Goal: Task Accomplishment & Management: Manage account settings

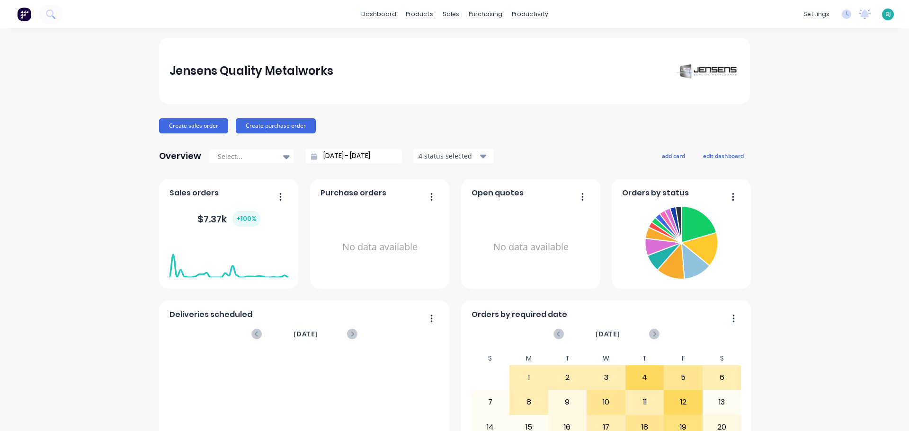
click at [885, 15] on span "BJ" at bounding box center [888, 14] width 6 height 9
click at [793, 123] on div "Sign out" at bounding box center [806, 119] width 26 height 9
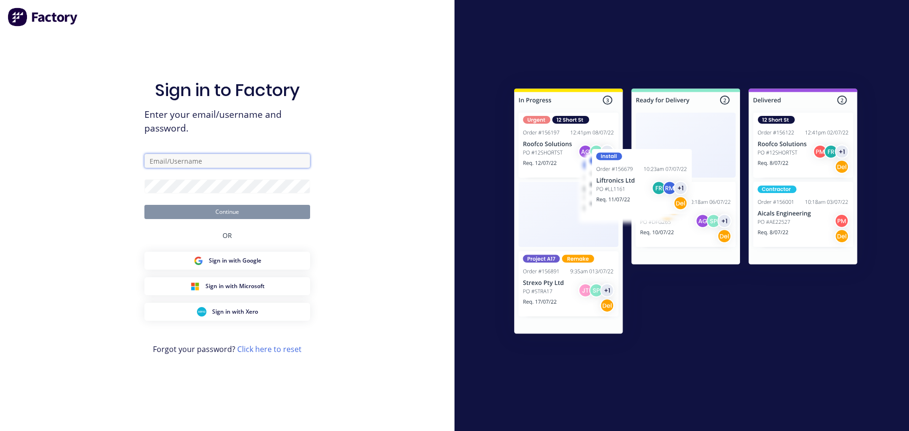
type input "[EMAIL_ADDRESS][DOMAIN_NAME]"
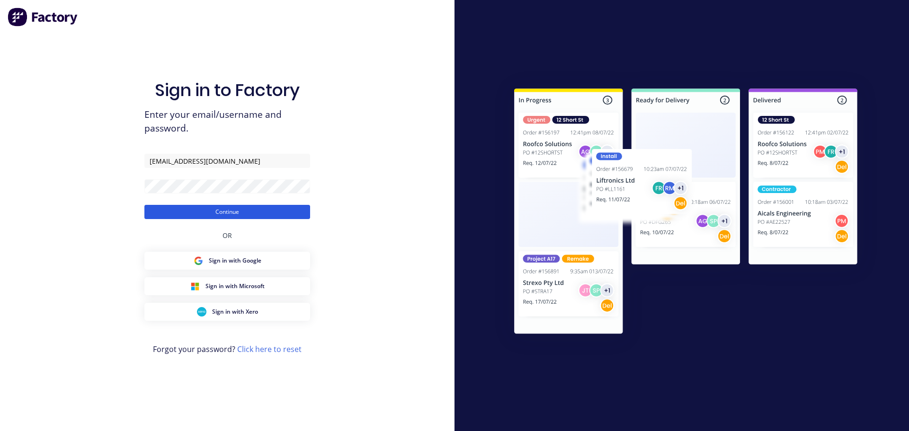
click at [286, 215] on button "Continue" at bounding box center [227, 212] width 166 height 14
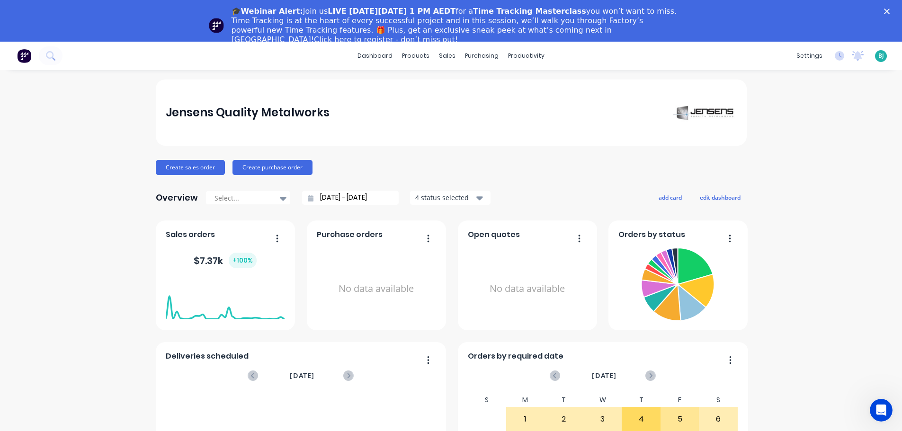
click at [890, 10] on polygon "Close" at bounding box center [887, 12] width 6 height 6
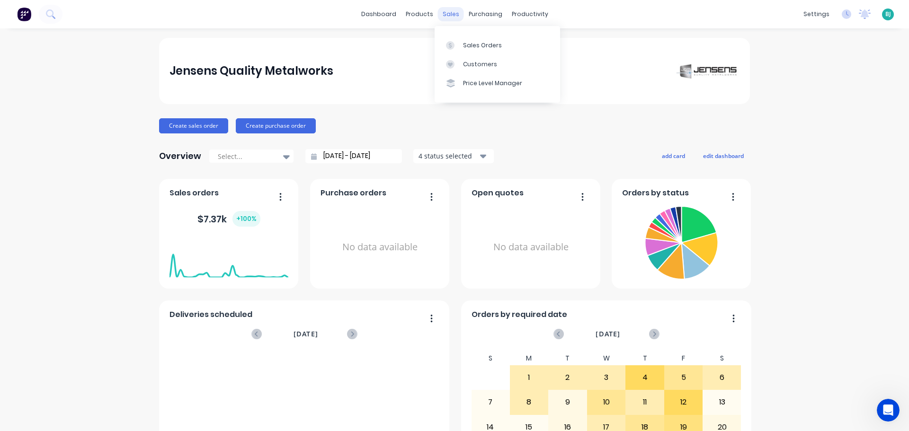
click at [446, 17] on div "sales" at bounding box center [451, 14] width 26 height 14
click at [461, 48] on link "Sales Orders" at bounding box center [497, 45] width 125 height 19
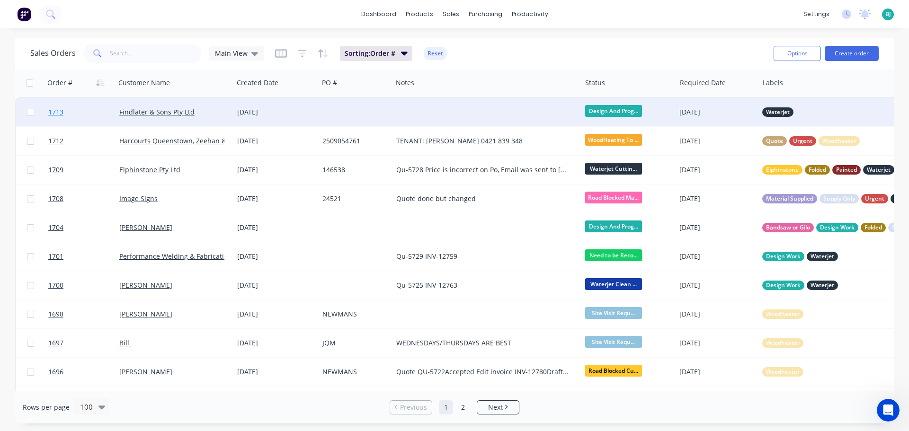
click at [98, 114] on link "1713" at bounding box center [83, 112] width 71 height 28
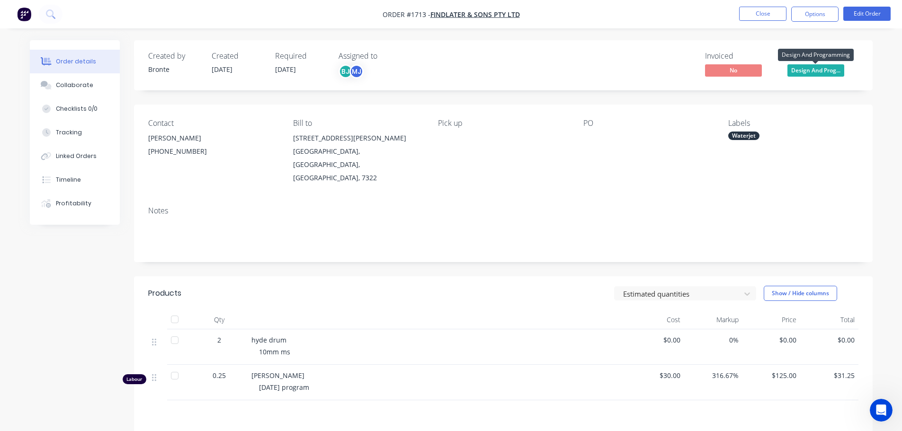
click at [807, 73] on span "Design And Prog..." at bounding box center [815, 70] width 57 height 12
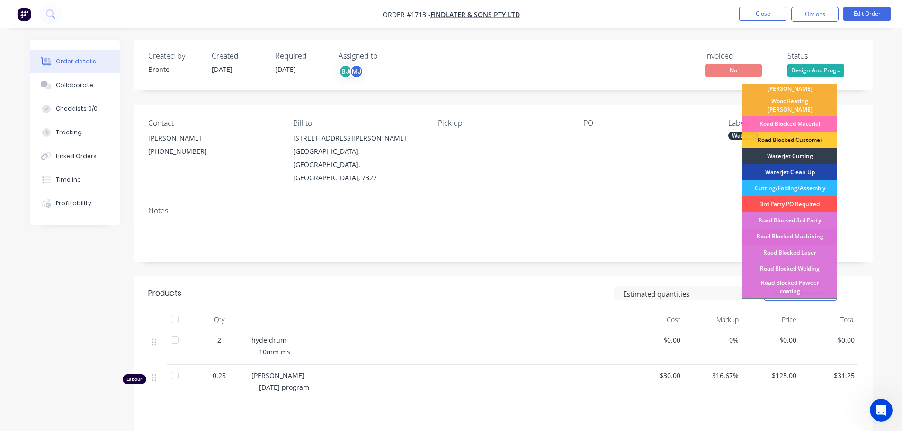
scroll to position [189, 0]
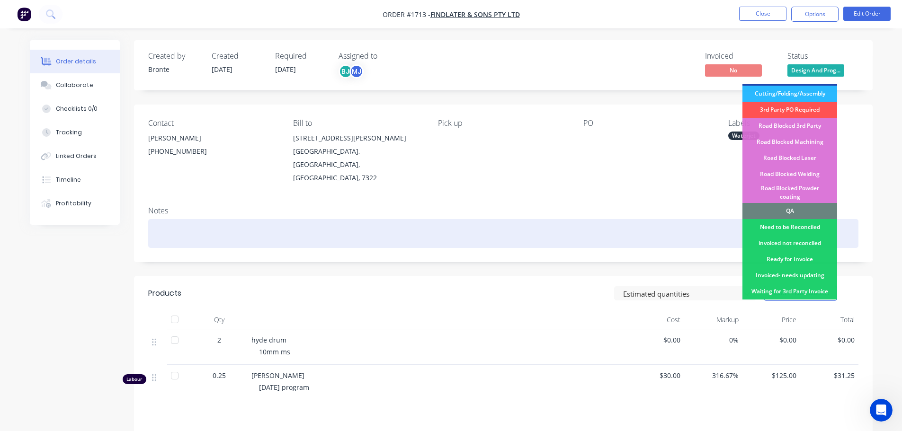
click at [803, 219] on div "Need to be Reconciled" at bounding box center [789, 227] width 95 height 16
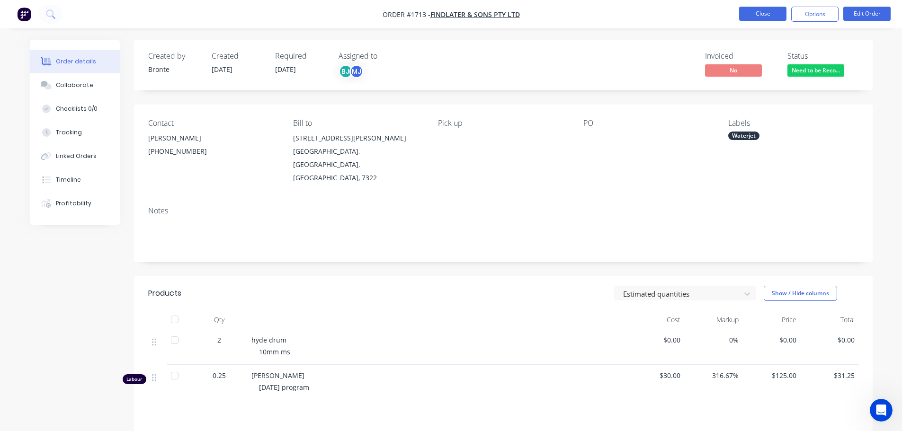
click at [769, 18] on button "Close" at bounding box center [762, 14] width 47 height 14
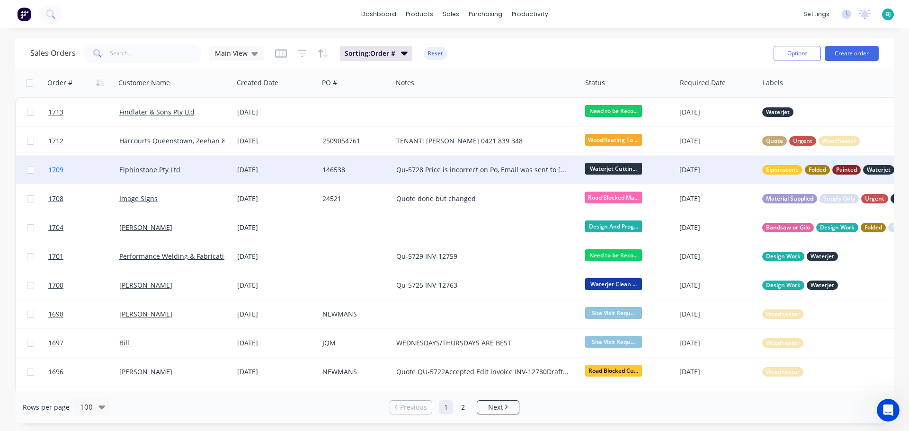
click at [98, 173] on link "1709" at bounding box center [83, 170] width 71 height 28
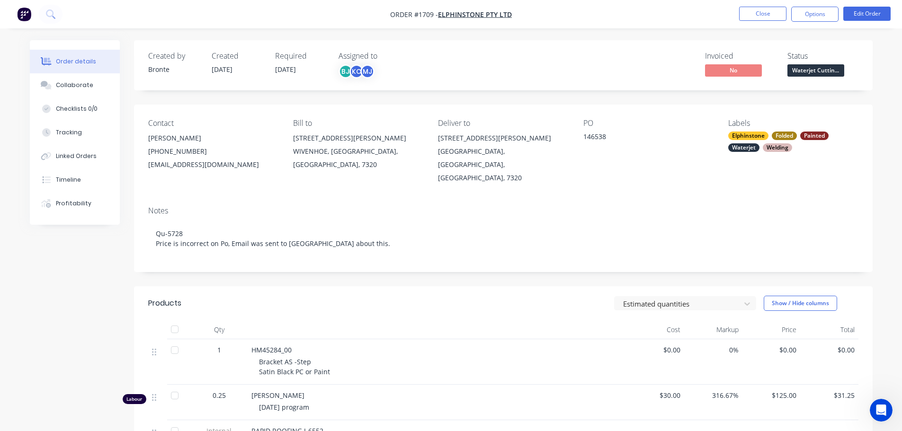
drag, startPoint x: 806, startPoint y: 70, endPoint x: 807, endPoint y: 75, distance: 5.4
click at [806, 69] on span "Waterjet Cuttin..." at bounding box center [815, 70] width 57 height 12
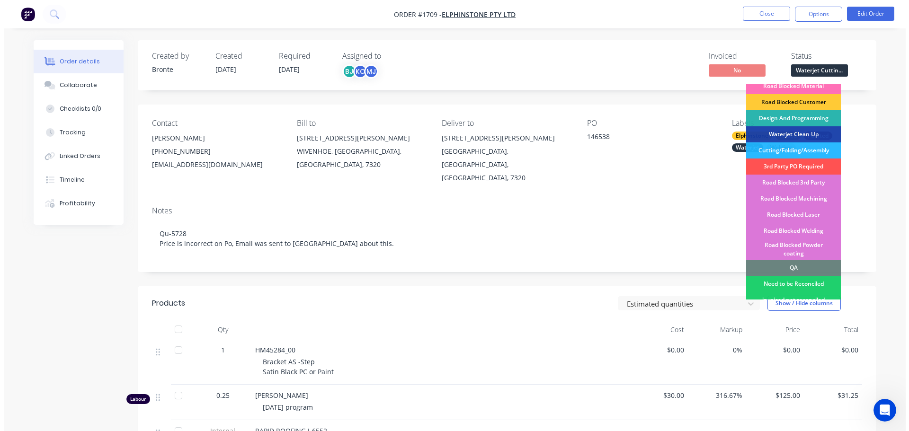
scroll to position [142, 0]
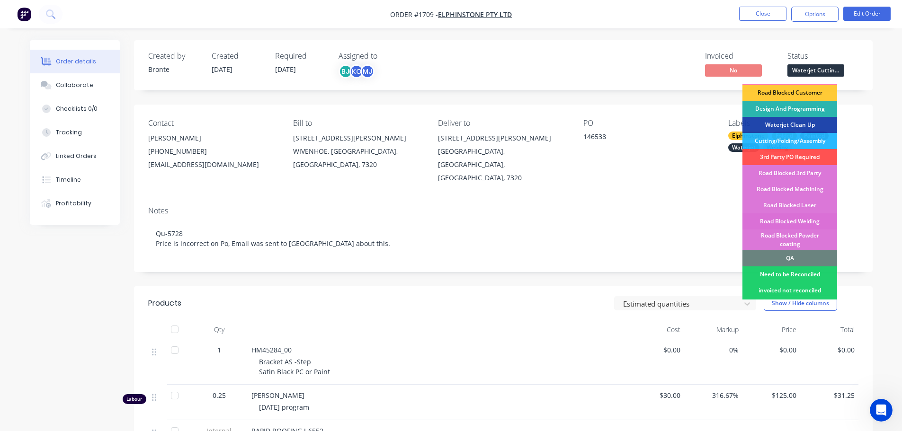
click at [815, 214] on div "Road Blocked Welding" at bounding box center [789, 222] width 95 height 16
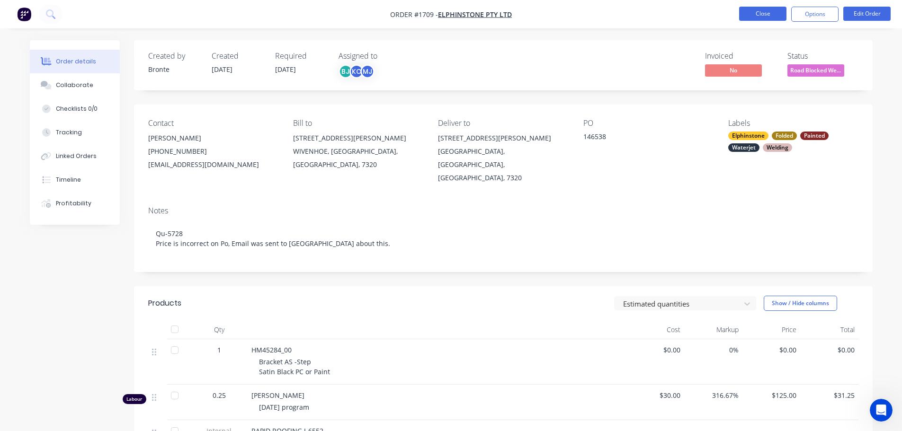
click at [749, 17] on button "Close" at bounding box center [762, 14] width 47 height 14
